Goal: Navigation & Orientation: Find specific page/section

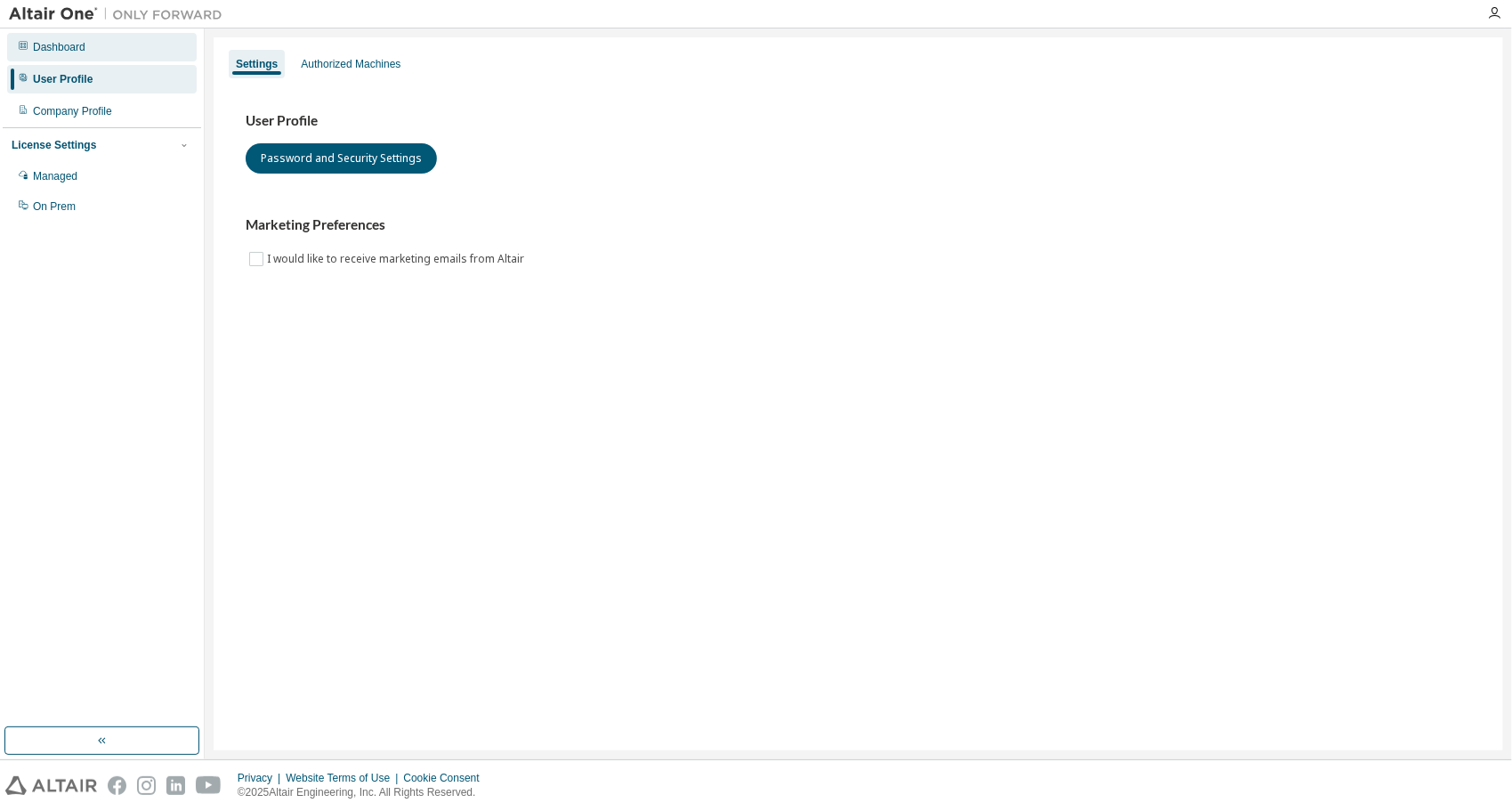
click at [81, 55] on div "Dashboard" at bounding box center [102, 47] width 190 height 29
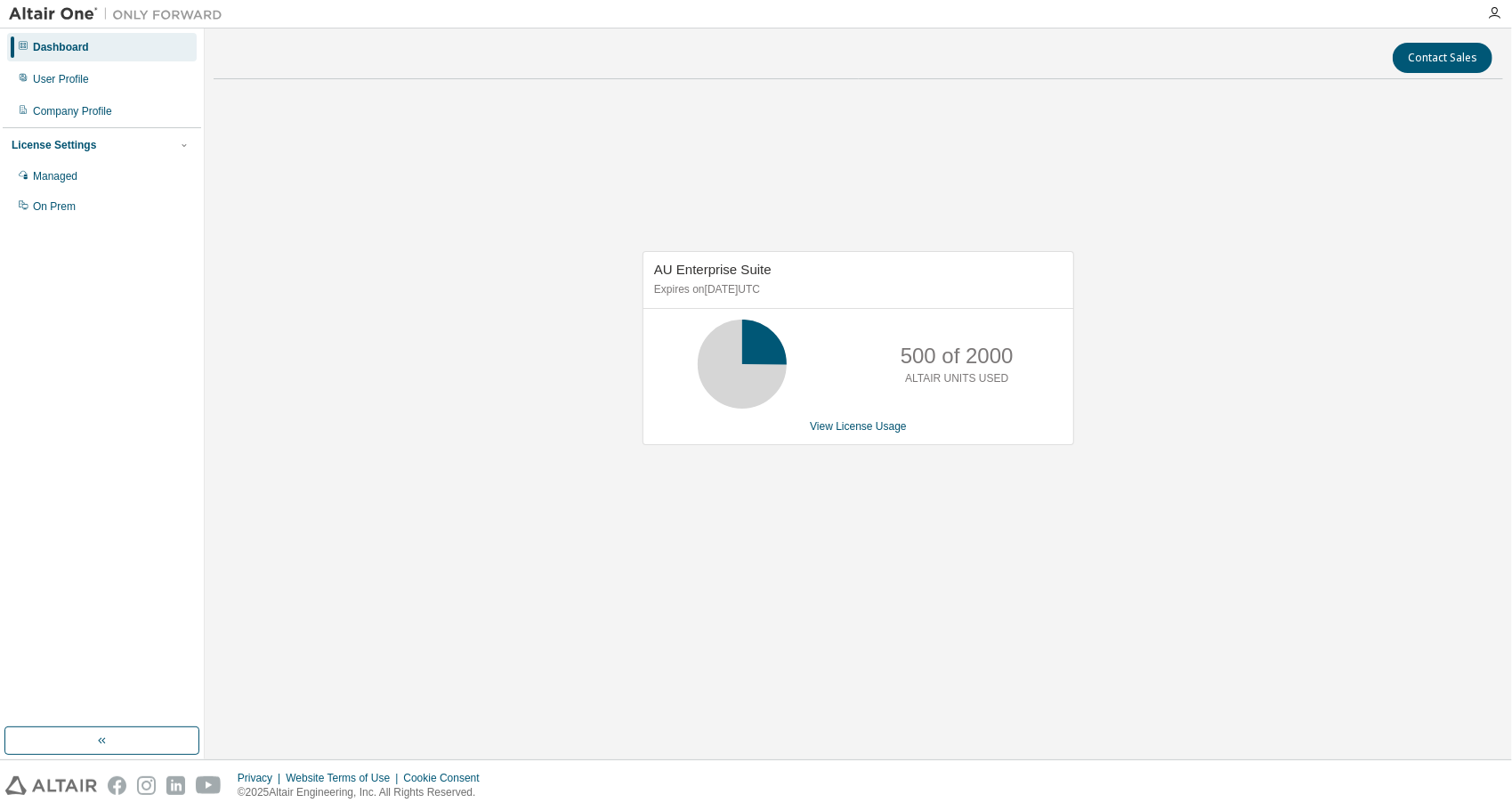
click at [1411, 369] on div "AU Enterprise Suite Expires on [DATE] UTC 500 of 2000 ALTAIR UNITS USED View Li…" at bounding box center [859, 356] width 1290 height 527
